Goal: Use online tool/utility: Utilize a website feature to perform a specific function

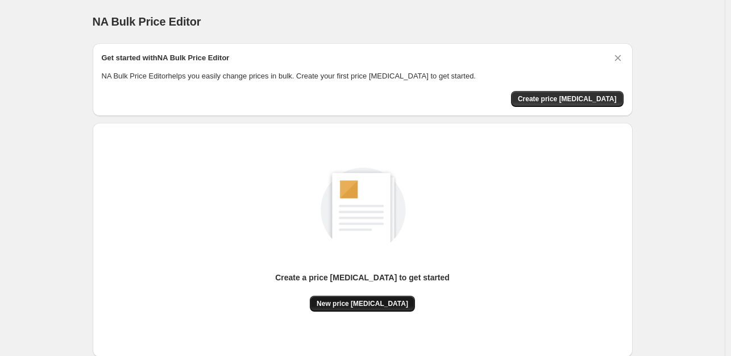
click at [360, 296] on button "New price [MEDICAL_DATA]" at bounding box center [362, 304] width 105 height 16
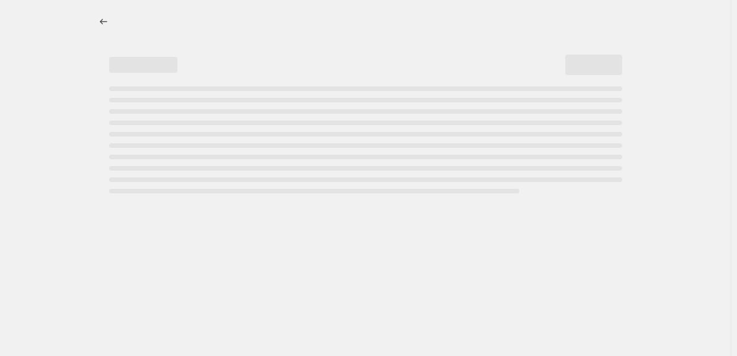
select select "percentage"
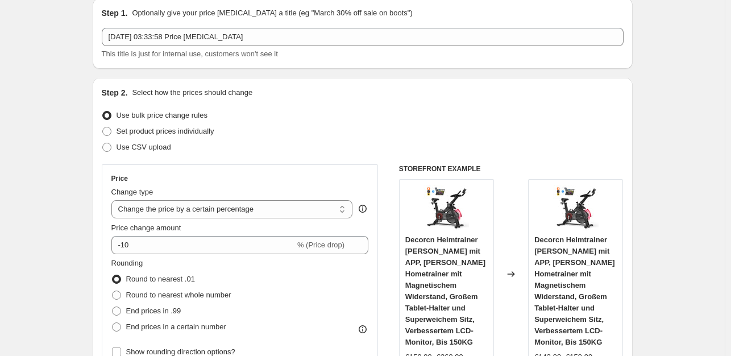
scroll to position [57, 0]
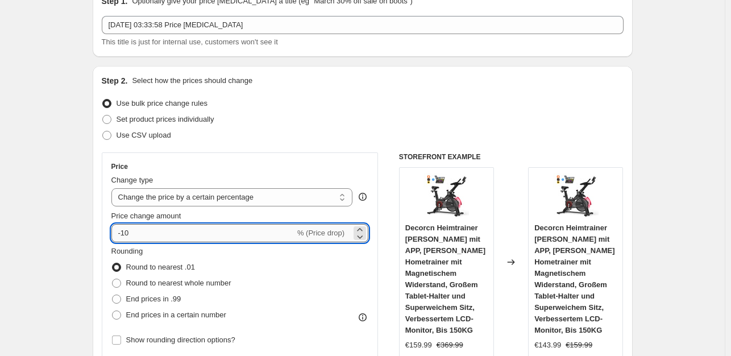
click at [156, 232] on input "-10" at bounding box center [203, 233] width 184 height 18
type input "-1"
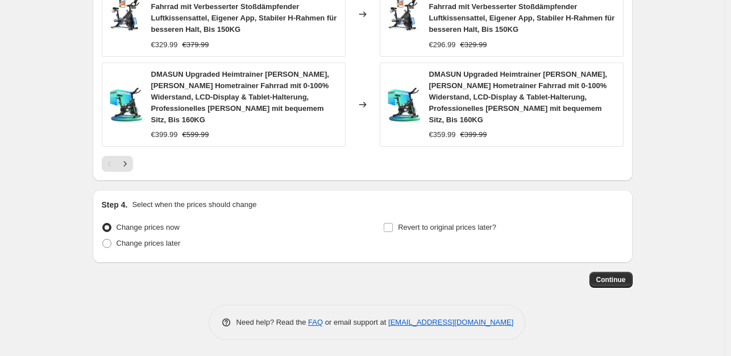
scroll to position [969, 0]
type input "-35"
click at [624, 276] on span "Continue" at bounding box center [611, 279] width 30 height 9
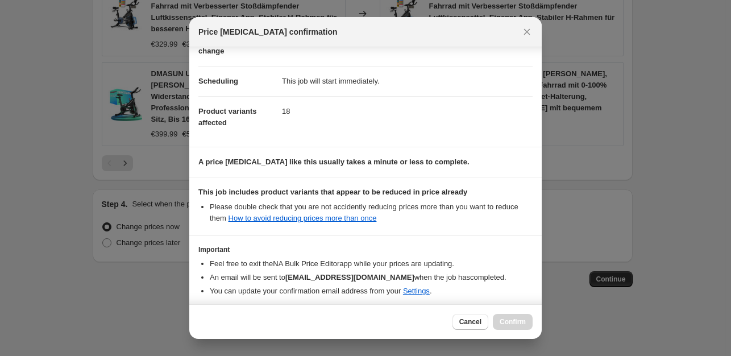
scroll to position [122, 0]
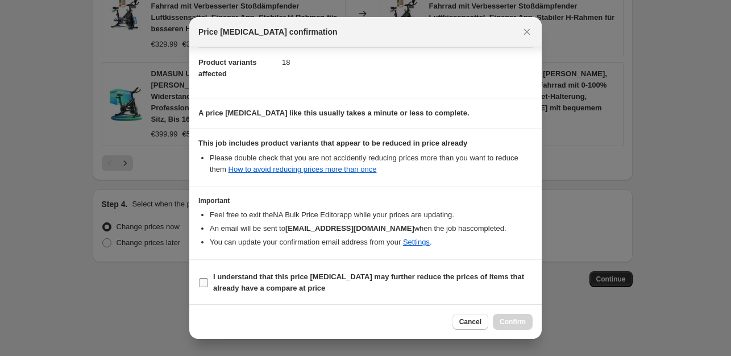
click at [203, 283] on input "I understand that this price [MEDICAL_DATA] may further reduce the prices of it…" at bounding box center [203, 282] width 9 height 9
checkbox input "true"
click at [512, 325] on span "Confirm" at bounding box center [513, 321] width 26 height 9
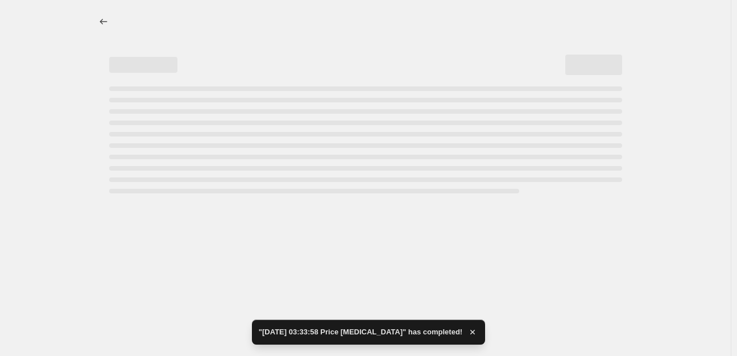
select select "percentage"
